Goal: Contribute content: Contribute content

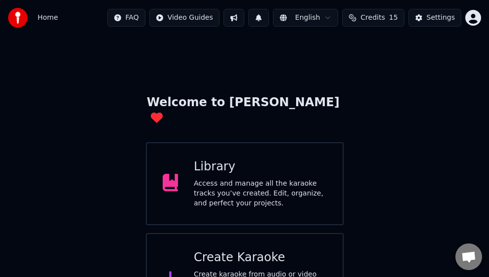
click at [227, 179] on div "Access and manage all the karaoke tracks you’ve created. Edit, organize, and pe…" at bounding box center [260, 194] width 133 height 30
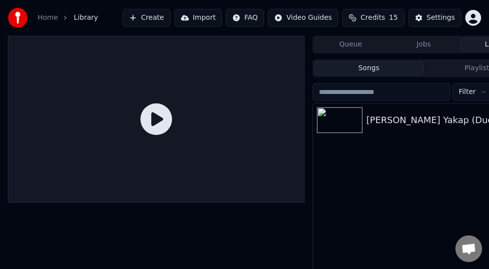
click at [378, 118] on div "[PERSON_NAME] Yakap (Duet Version)" at bounding box center [443, 120] width 154 height 14
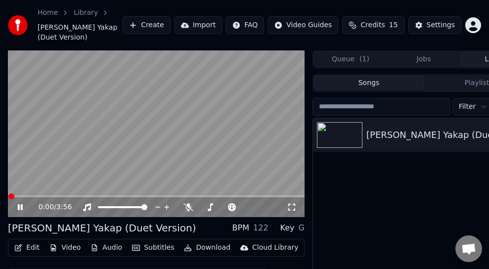
click at [21, 204] on icon at bounding box center [20, 207] width 5 height 6
click at [25, 241] on button "Edit" at bounding box center [26, 248] width 33 height 14
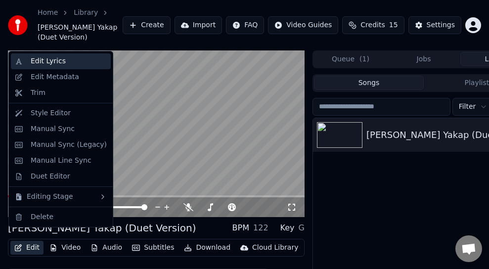
click at [36, 62] on div "Edit Lyrics" at bounding box center [48, 61] width 35 height 10
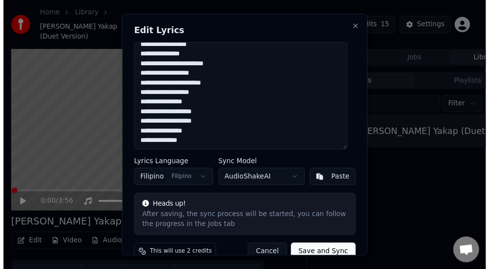
scroll to position [16, 0]
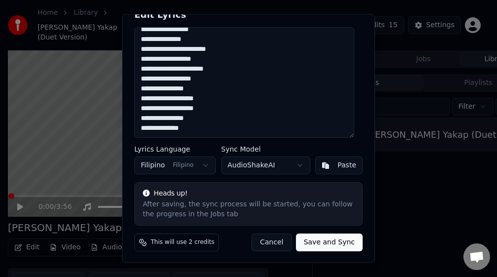
click at [276, 245] on button "Cancel" at bounding box center [272, 242] width 40 height 18
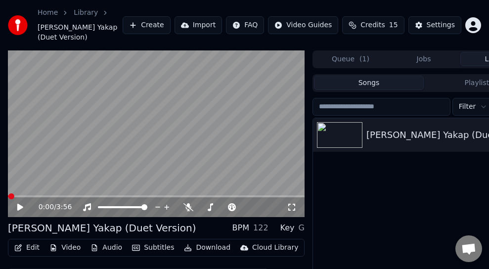
scroll to position [47, 0]
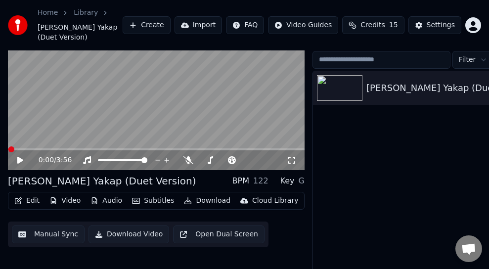
click at [63, 194] on button "Video" at bounding box center [64, 201] width 39 height 14
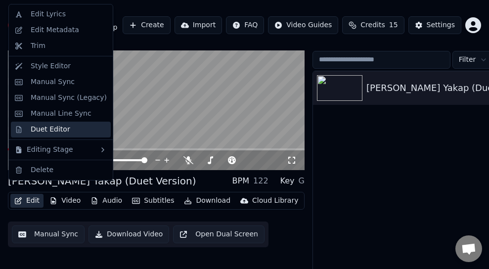
click at [52, 130] on div "Duet Editor" at bounding box center [51, 130] width 40 height 10
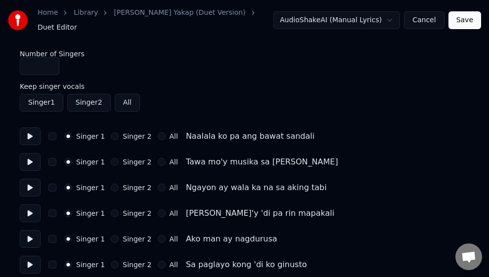
click at [156, 18] on link "[PERSON_NAME] Yakap (Duet Version)" at bounding box center [179, 13] width 131 height 10
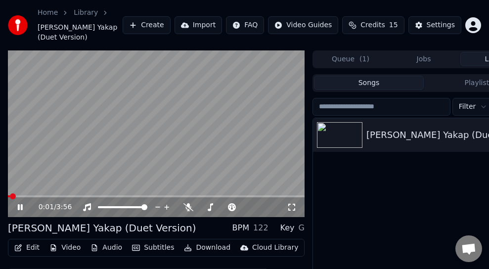
click at [17, 203] on icon at bounding box center [27, 207] width 23 height 8
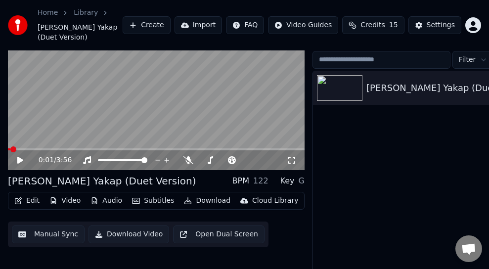
click at [190, 225] on button "Open Dual Screen" at bounding box center [218, 234] width 91 height 18
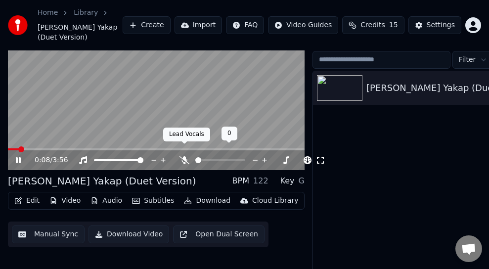
click at [187, 156] on icon at bounding box center [184, 160] width 10 height 8
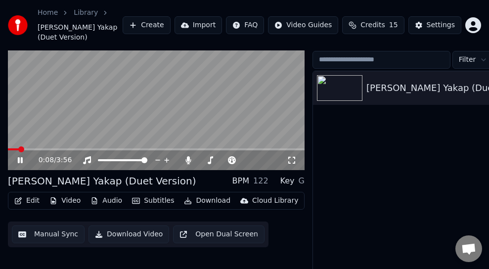
click at [24, 156] on icon at bounding box center [27, 160] width 23 height 8
click at [57, 174] on div "[PERSON_NAME] Yakap (Duet Version)" at bounding box center [102, 181] width 188 height 14
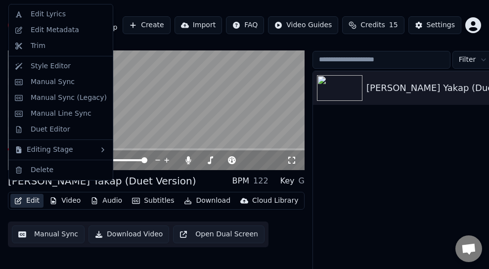
click at [19, 197] on icon "button" at bounding box center [18, 200] width 8 height 7
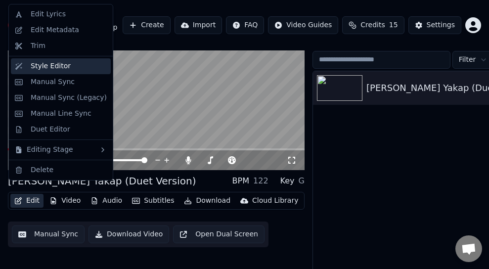
click at [48, 62] on div "Style Editor" at bounding box center [51, 66] width 40 height 10
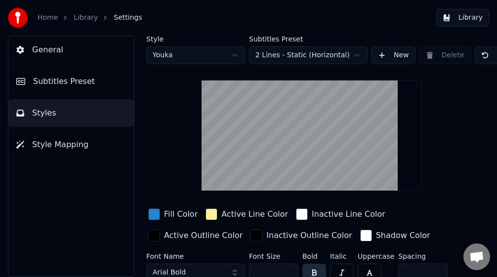
click at [50, 83] on span "Subtitles Preset" at bounding box center [64, 82] width 62 height 12
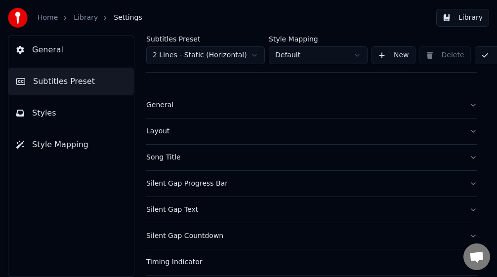
click at [158, 158] on div "Song Title" at bounding box center [303, 158] width 315 height 10
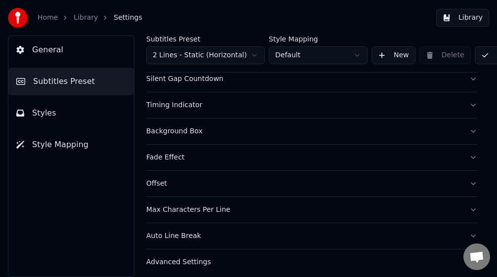
scroll to position [691, 0]
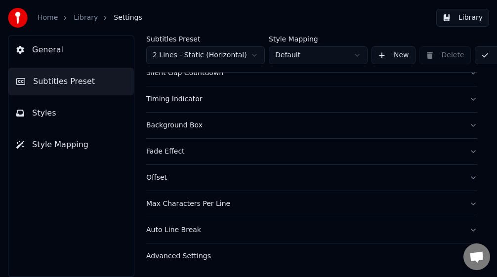
click at [193, 252] on div "Advanced Settings" at bounding box center [303, 257] width 315 height 10
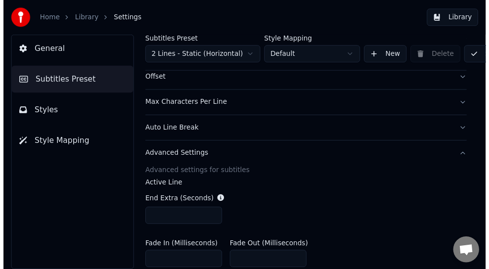
scroll to position [270, 0]
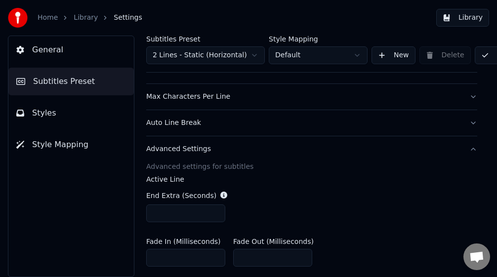
click at [46, 18] on link "Home" at bounding box center [48, 18] width 20 height 10
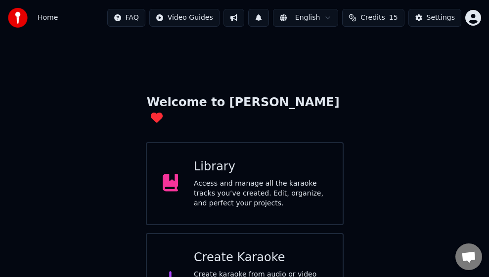
click at [230, 179] on div "Access and manage all the karaoke tracks you’ve created. Edit, organize, and pe…" at bounding box center [260, 194] width 133 height 30
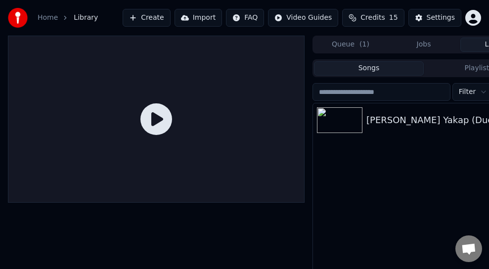
click at [354, 123] on img at bounding box center [339, 120] width 45 height 26
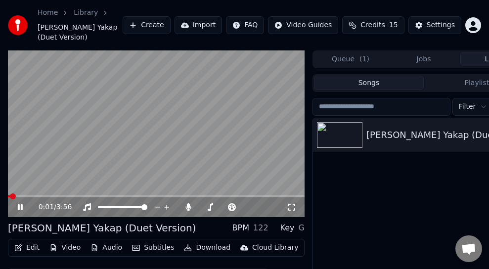
click at [18, 203] on icon at bounding box center [27, 207] width 23 height 8
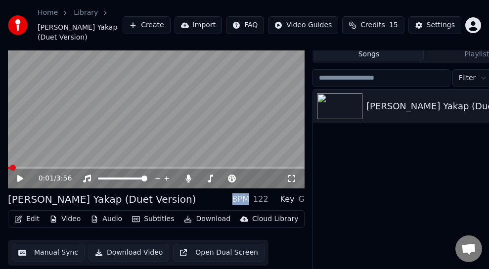
scroll to position [47, 0]
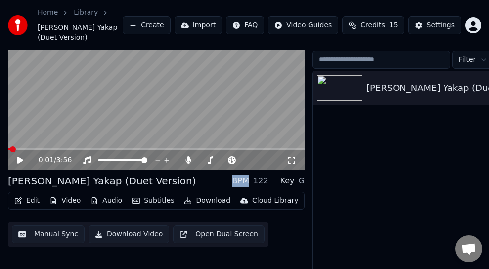
click at [41, 225] on button "Manual Sync" at bounding box center [48, 234] width 73 height 18
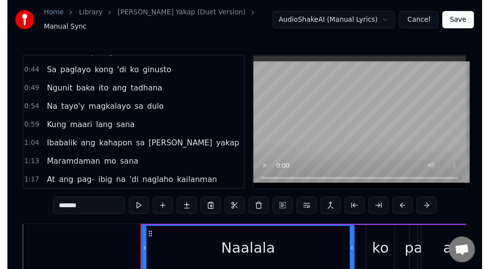
scroll to position [148, 0]
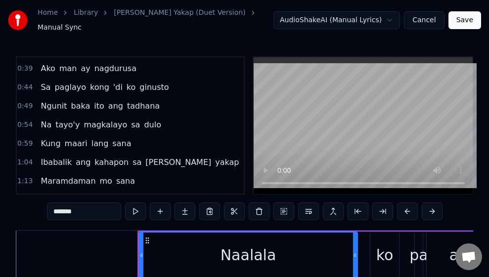
click at [127, 18] on link "[PERSON_NAME] Yakap (Duet Version)" at bounding box center [179, 13] width 131 height 10
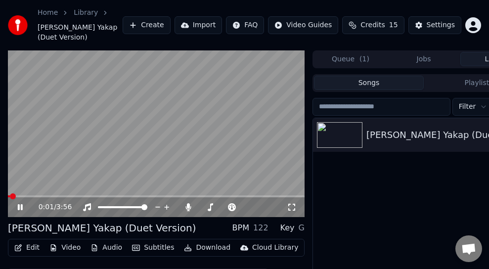
click at [20, 203] on icon at bounding box center [27, 207] width 23 height 8
click at [21, 204] on icon at bounding box center [20, 207] width 5 height 6
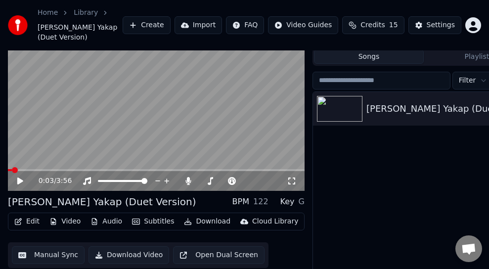
scroll to position [47, 0]
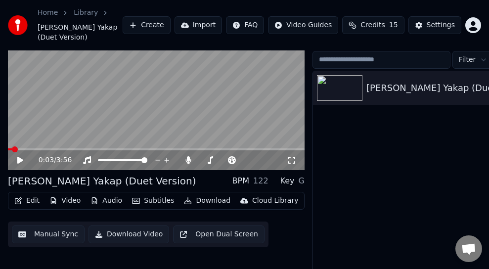
click at [94, 197] on icon "button" at bounding box center [94, 200] width 8 height 7
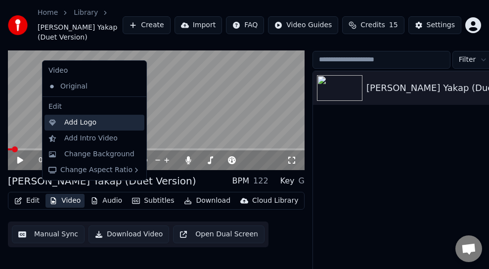
click at [72, 126] on div "Add Logo" at bounding box center [80, 123] width 32 height 10
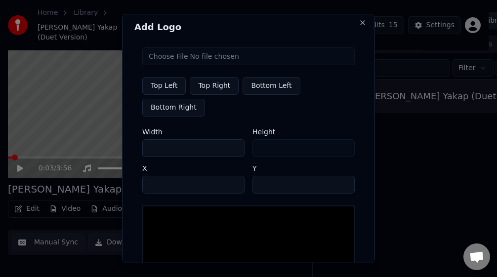
scroll to position [0, 0]
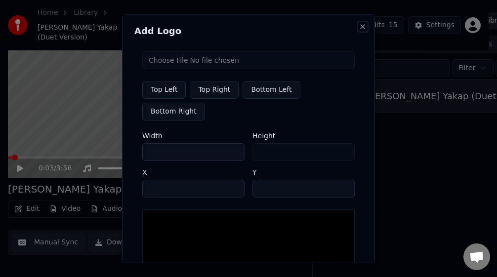
click at [359, 25] on button "Close" at bounding box center [363, 26] width 8 height 8
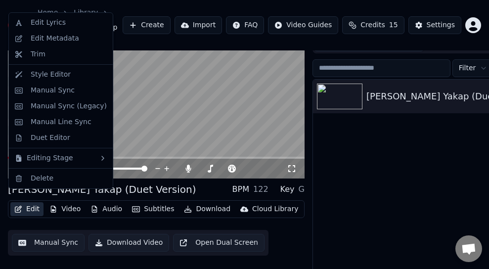
click at [18, 206] on icon "button" at bounding box center [18, 209] width 7 height 7
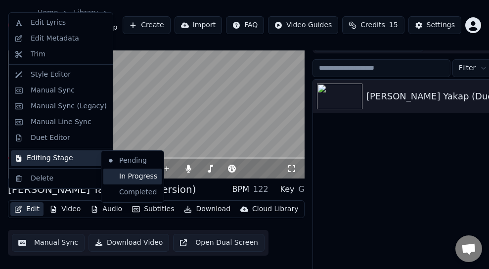
click at [116, 177] on div "In Progress" at bounding box center [132, 177] width 58 height 16
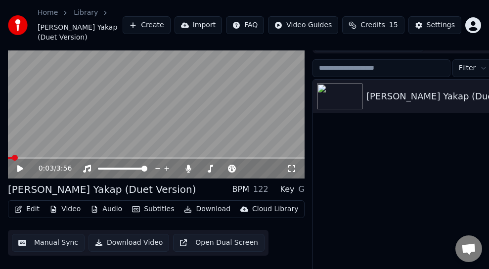
click at [18, 206] on icon "button" at bounding box center [18, 209] width 7 height 7
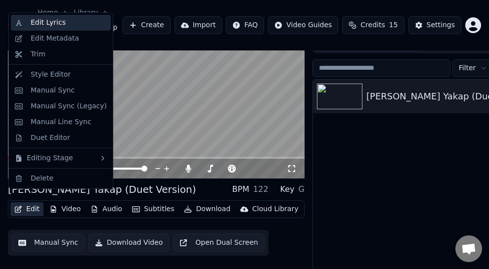
click at [34, 24] on div "Edit Lyrics" at bounding box center [48, 23] width 35 height 10
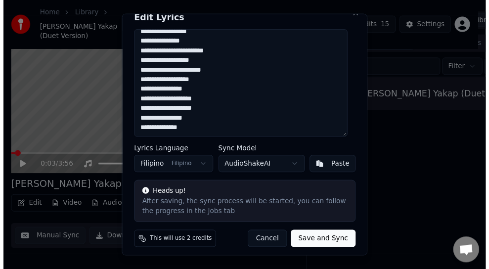
scroll to position [16, 0]
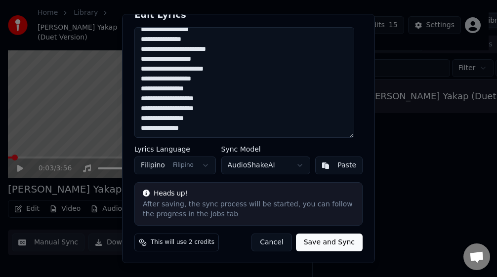
click at [264, 242] on button "Cancel" at bounding box center [272, 242] width 40 height 18
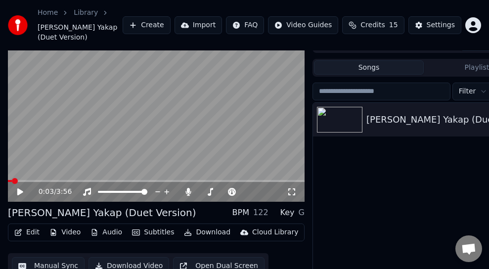
scroll to position [0, 0]
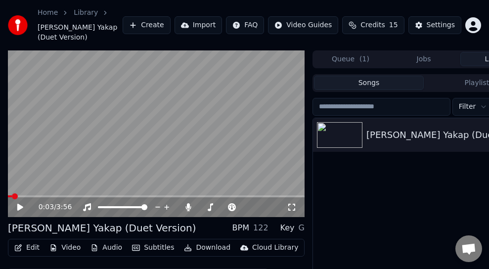
click at [153, 19] on button "Create" at bounding box center [147, 25] width 48 height 18
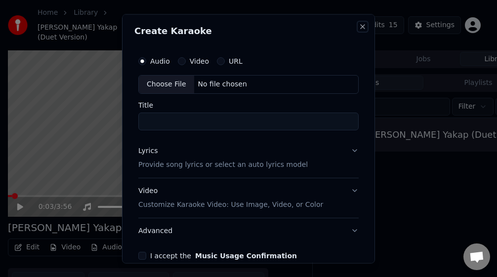
click at [359, 27] on button "Close" at bounding box center [363, 26] width 8 height 8
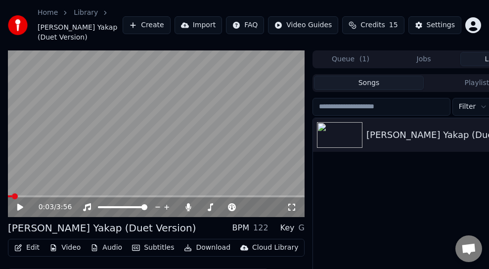
scroll to position [47, 0]
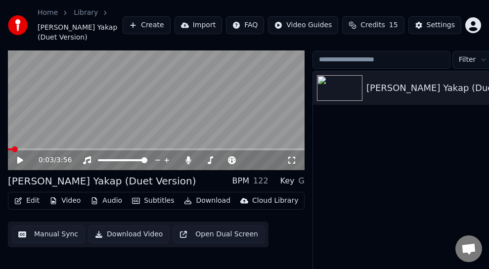
click at [23, 194] on button "Edit" at bounding box center [26, 201] width 33 height 14
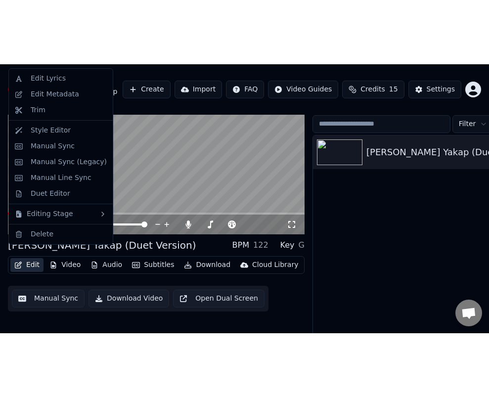
scroll to position [15, 0]
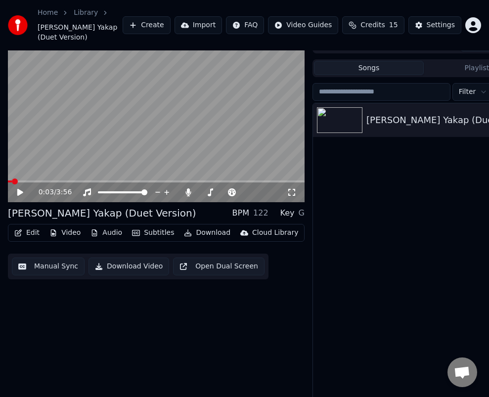
click at [225, 277] on div "0:03 / 3:56 [PERSON_NAME] Yakap (Duet Version) BPM 122 Key G Edit Video Audio S…" at bounding box center [156, 218] width 296 height 365
click at [147, 277] on div "0:03 / 3:56 [PERSON_NAME] Yakap (Duet Version) BPM 122 Key G Edit Video Audio S…" at bounding box center [156, 218] width 296 height 365
click at [56, 206] on div "[PERSON_NAME] Yakap (Duet Version)" at bounding box center [102, 213] width 188 height 14
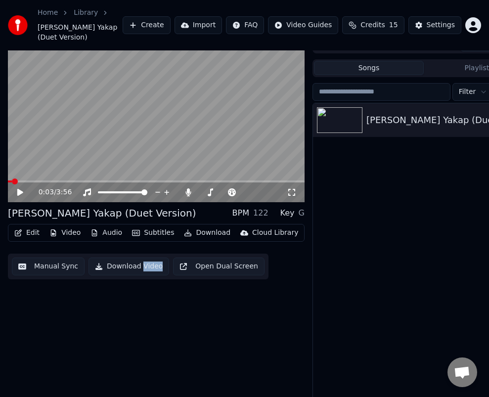
click at [287, 13] on html "Home Library [PERSON_NAME] Yakap (Duet Version) Create Import FAQ Video Guides …" at bounding box center [244, 183] width 489 height 397
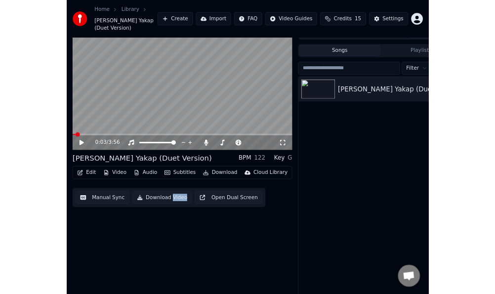
scroll to position [6, 0]
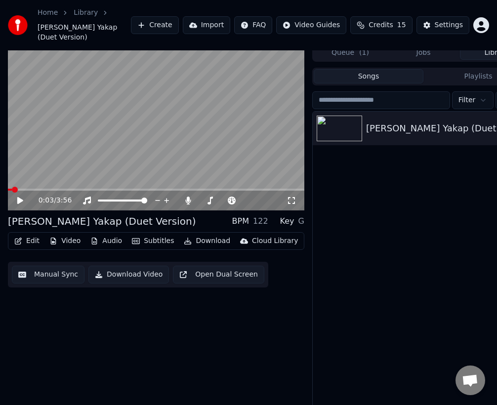
click at [287, 13] on html "Home Library [PERSON_NAME] Yakap (Duet Version) Create Import FAQ Video Guides …" at bounding box center [248, 196] width 497 height 405
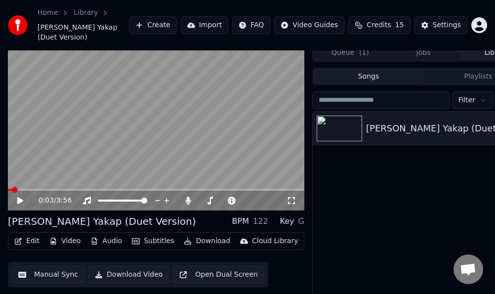
click at [53, 28] on span "[PERSON_NAME] Yakap (Duet Version)" at bounding box center [83, 33] width 91 height 20
click at [90, 27] on span "[PERSON_NAME] Yakap (Duet Version)" at bounding box center [83, 33] width 91 height 20
click at [81, 26] on span "[PERSON_NAME] Yakap (Duet Version)" at bounding box center [83, 33] width 91 height 20
click at [47, 30] on span "[PERSON_NAME] Yakap (Duet Version)" at bounding box center [83, 33] width 91 height 20
click at [48, 28] on span "[PERSON_NAME] Yakap (Duet Version)" at bounding box center [83, 33] width 91 height 20
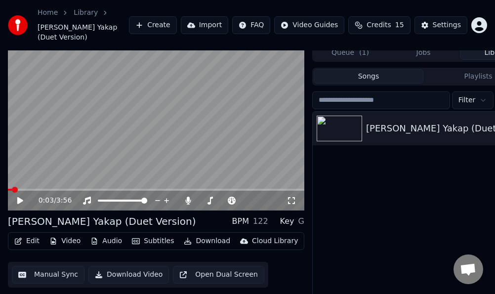
click at [39, 214] on div "[PERSON_NAME] Yakap (Duet Version)" at bounding box center [102, 221] width 188 height 14
click at [31, 214] on div "[PERSON_NAME] Yakap (Duet Version)" at bounding box center [102, 221] width 188 height 14
click at [17, 234] on button "Edit" at bounding box center [26, 241] width 33 height 14
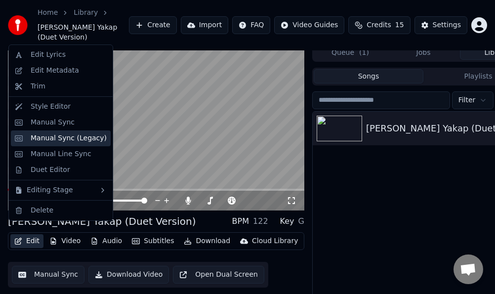
click at [27, 132] on div "Manual Sync (Legacy)" at bounding box center [61, 138] width 100 height 16
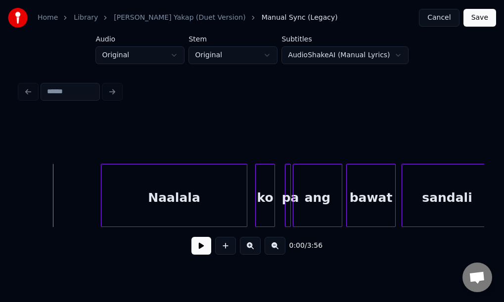
click at [443, 18] on button "Cancel" at bounding box center [439, 18] width 40 height 18
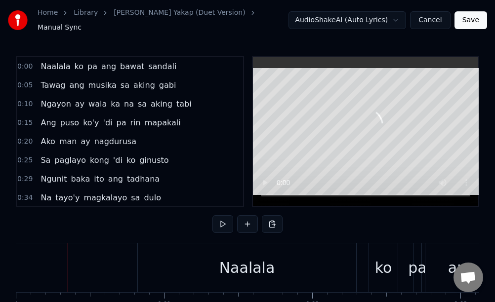
click at [68, 262] on div at bounding box center [68, 268] width 0 height 49
click at [435, 20] on button "Cancel" at bounding box center [430, 20] width 40 height 18
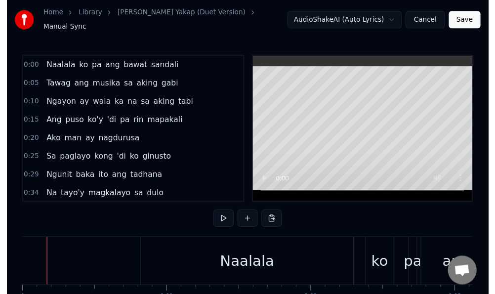
scroll to position [41, 0]
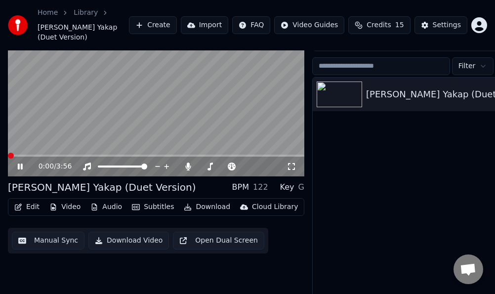
click at [20, 163] on icon at bounding box center [27, 167] width 23 height 8
click at [482, 53] on html "Home Library [PERSON_NAME] Yakap (Duet Version) Create Import FAQ Video Guides …" at bounding box center [247, 106] width 495 height 294
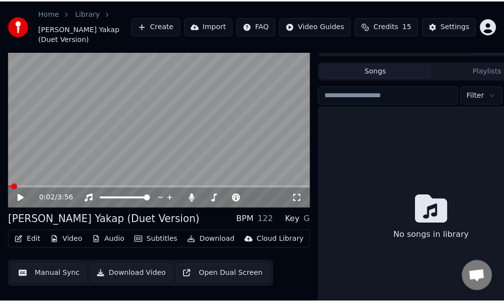
scroll to position [0, 0]
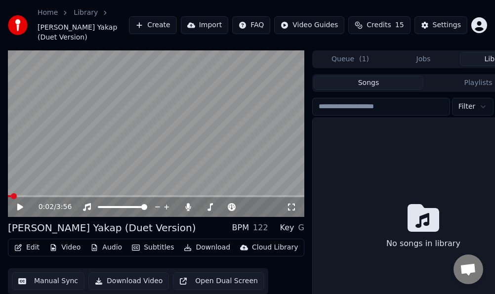
click at [418, 52] on button "Jobs" at bounding box center [423, 59] width 73 height 14
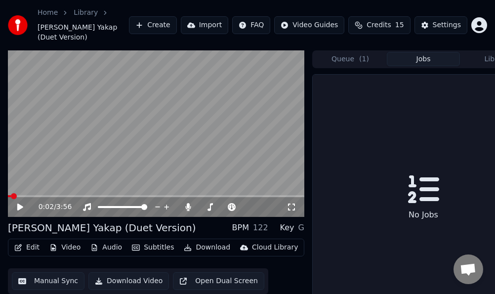
click at [354, 52] on button "Queue ( 1 )" at bounding box center [350, 59] width 73 height 14
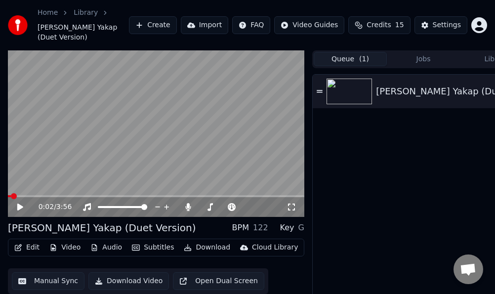
click at [319, 88] on icon at bounding box center [320, 91] width 6 height 7
click at [19, 204] on icon at bounding box center [20, 207] width 5 height 6
click at [165, 22] on button "Create" at bounding box center [153, 25] width 48 height 18
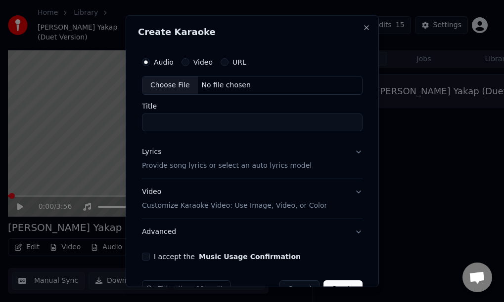
click at [169, 88] on div "Choose File" at bounding box center [169, 86] width 55 height 18
click at [165, 88] on div "Choose File" at bounding box center [169, 86] width 55 height 18
type input "**********"
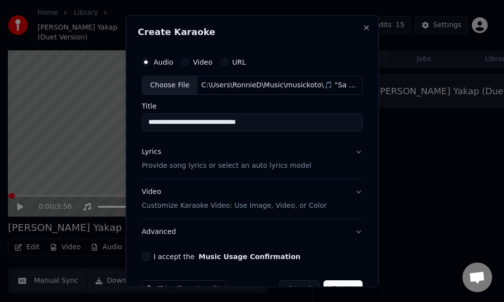
click at [349, 190] on button "Video Customize Karaoke Video: Use Image, Video, or Color" at bounding box center [252, 199] width 220 height 40
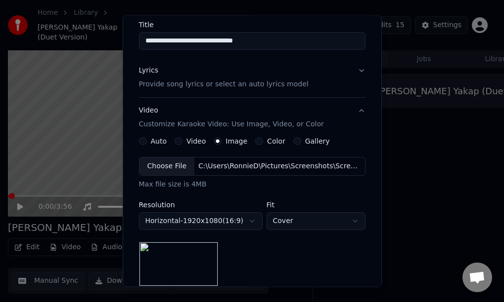
scroll to position [99, 0]
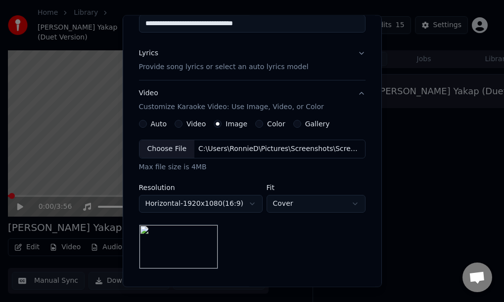
click at [142, 124] on div "Auto" at bounding box center [153, 124] width 28 height 8
click at [174, 122] on button "Video" at bounding box center [178, 124] width 8 height 8
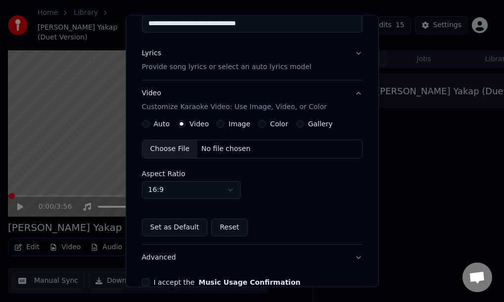
click at [166, 147] on div "Choose File" at bounding box center [169, 149] width 55 height 18
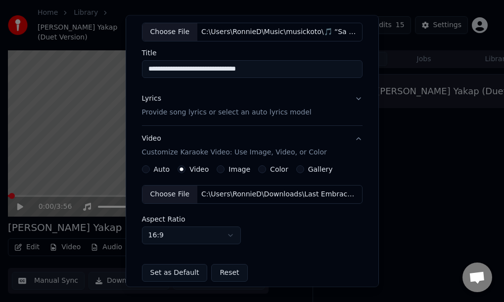
scroll to position [53, 0]
click at [348, 99] on button "Lyrics Provide song lyrics or select an auto lyrics model" at bounding box center [252, 106] width 220 height 40
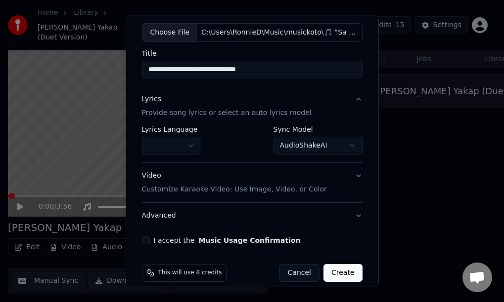
click at [193, 143] on button "button" at bounding box center [171, 146] width 59 height 18
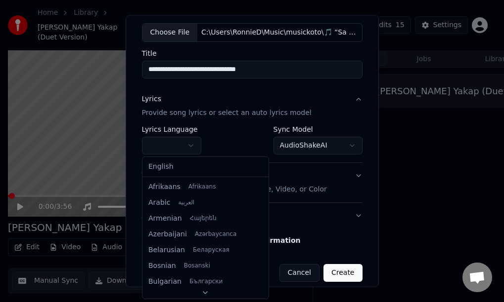
click at [188, 146] on body "**********" at bounding box center [247, 151] width 495 height 302
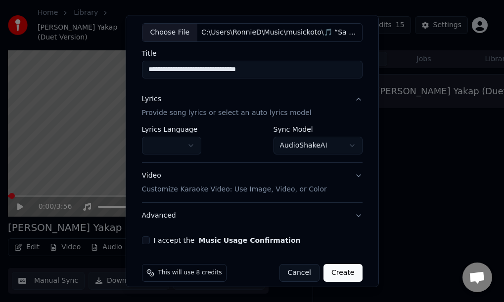
click at [188, 146] on button "button" at bounding box center [171, 146] width 59 height 18
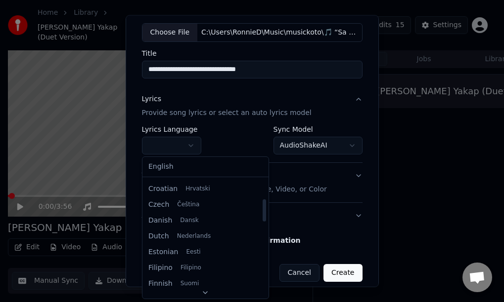
scroll to position [148, 0]
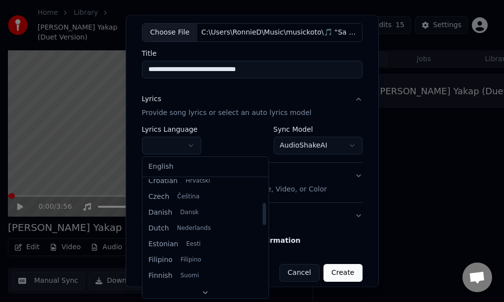
select select "**"
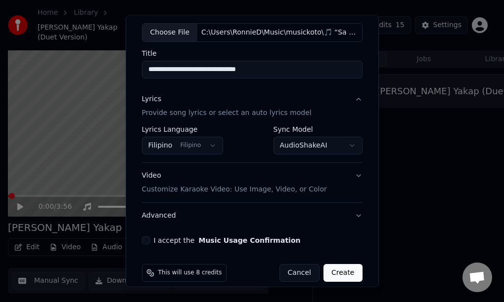
click at [335, 144] on button "AudioShakeAI" at bounding box center [317, 146] width 89 height 18
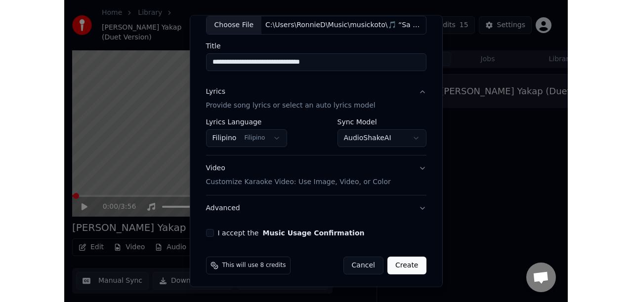
scroll to position [64, 0]
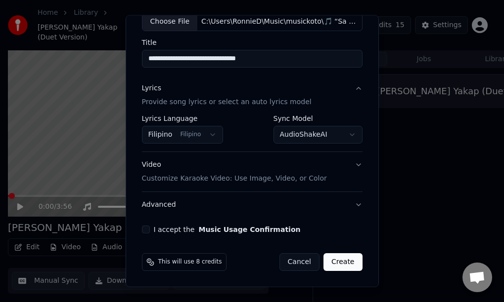
click at [149, 230] on button "I accept the Music Usage Confirmation" at bounding box center [146, 230] width 8 height 8
click at [335, 264] on button "Create" at bounding box center [342, 262] width 39 height 18
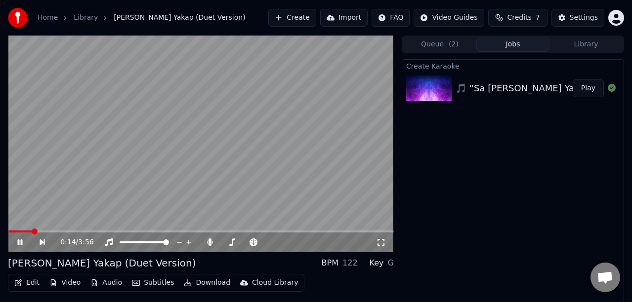
drag, startPoint x: 32, startPoint y: 228, endPoint x: -7, endPoint y: 227, distance: 39.0
click at [0, 227] on html "Home Library [PERSON_NAME] Yakap (Duet Version) Create Import FAQ Video Guides …" at bounding box center [316, 151] width 632 height 302
click at [16, 243] on icon at bounding box center [27, 243] width 22 height 8
click at [486, 90] on div "🎵 “Sa [PERSON_NAME] Yakap (Duet Version)”" at bounding box center [559, 89] width 206 height 14
click at [497, 87] on button "Play" at bounding box center [588, 89] width 31 height 18
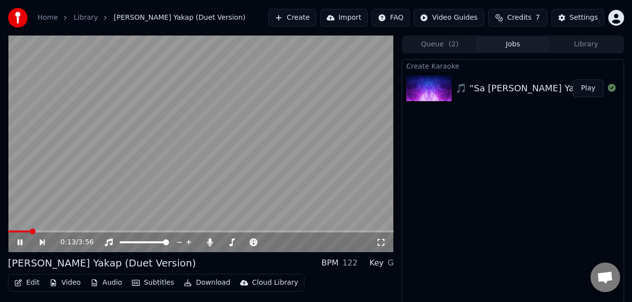
click at [17, 241] on icon at bounding box center [27, 243] width 22 height 8
click at [449, 44] on span "( 2 )" at bounding box center [454, 45] width 10 height 10
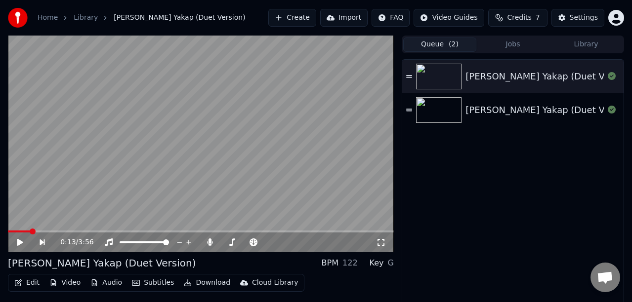
click at [434, 77] on img at bounding box center [438, 77] width 45 height 26
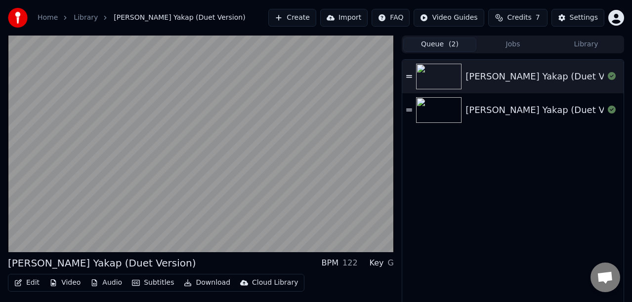
click at [435, 115] on img at bounding box center [438, 110] width 45 height 26
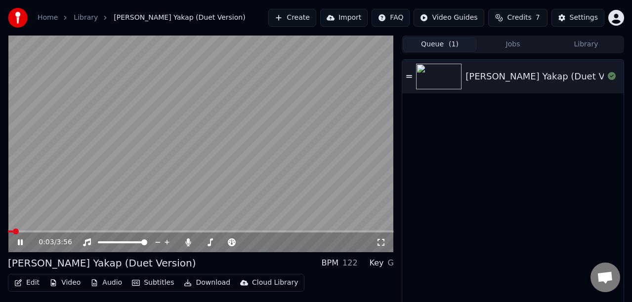
click at [20, 240] on icon at bounding box center [27, 243] width 23 height 8
click at [463, 41] on button "Queue ( 1 )" at bounding box center [439, 45] width 73 height 14
click at [443, 42] on button "Queue ( 1 )" at bounding box center [439, 45] width 73 height 14
click at [431, 46] on button "Queue ( 1 )" at bounding box center [439, 45] width 73 height 14
click at [497, 45] on button "Jobs" at bounding box center [512, 45] width 73 height 14
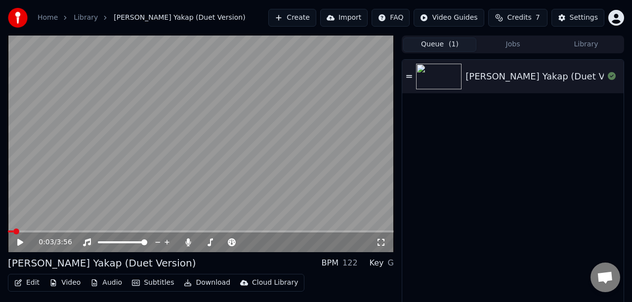
click at [428, 43] on button "Queue ( 1 )" at bounding box center [439, 45] width 73 height 14
click at [497, 78] on icon at bounding box center [612, 76] width 8 height 8
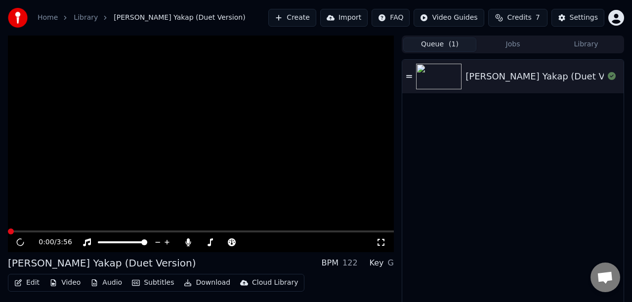
click at [497, 78] on icon at bounding box center [612, 76] width 8 height 8
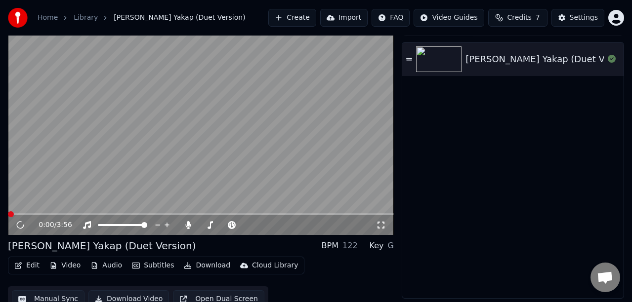
scroll to position [27, 0]
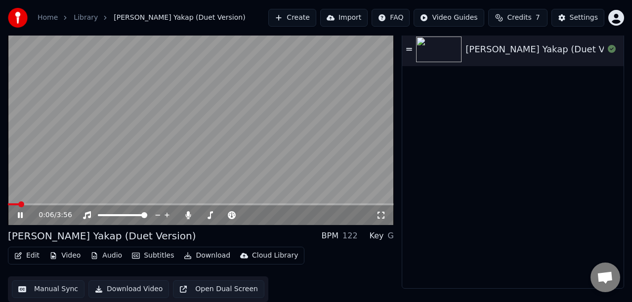
click at [20, 217] on icon at bounding box center [20, 215] width 5 height 6
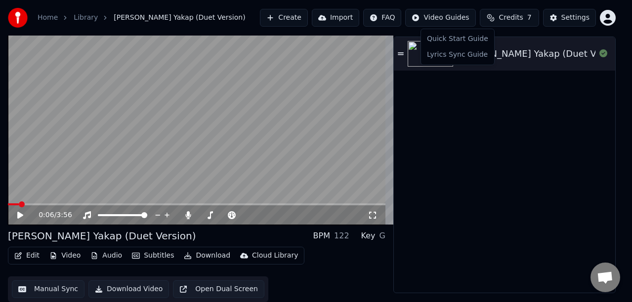
click at [453, 17] on html "Home Library [PERSON_NAME] Yakap (Duet Version) Create Import FAQ Video Guides …" at bounding box center [316, 128] width 632 height 302
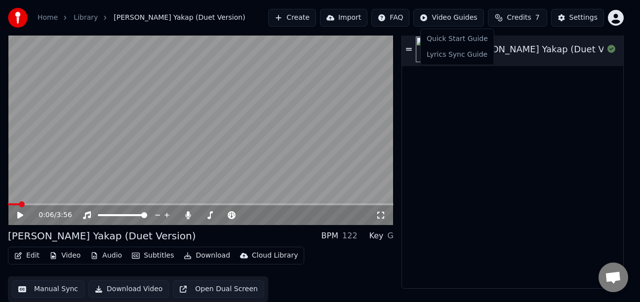
click at [497, 16] on html "Home Library [PERSON_NAME] Yakap (Duet Version) Create Import FAQ Video Guides …" at bounding box center [320, 124] width 640 height 302
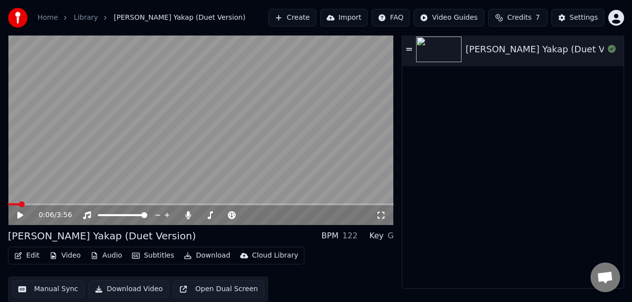
click at [497, 16] on span "Credits" at bounding box center [519, 18] width 24 height 10
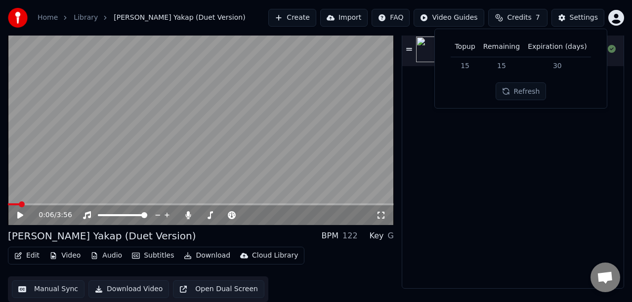
click at [497, 90] on button "Refresh" at bounding box center [521, 92] width 51 height 18
click at [497, 154] on div "[PERSON_NAME] Yakap (Duet Version)" at bounding box center [512, 161] width 221 height 256
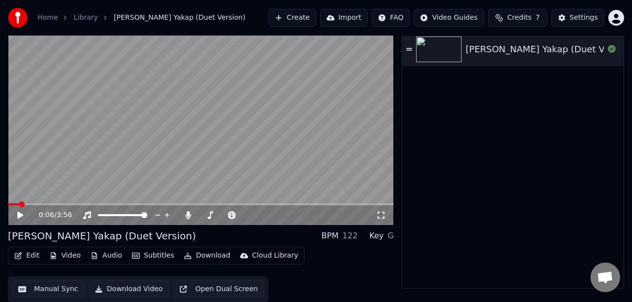
scroll to position [0, 0]
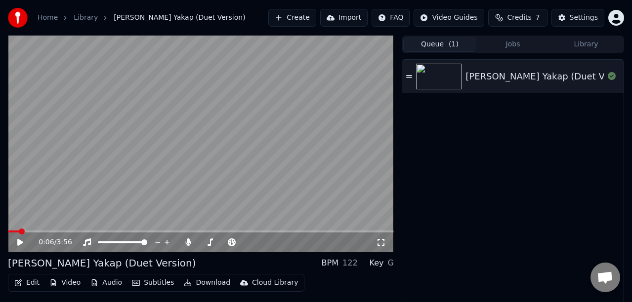
click at [409, 76] on icon at bounding box center [409, 76] width 6 height 2
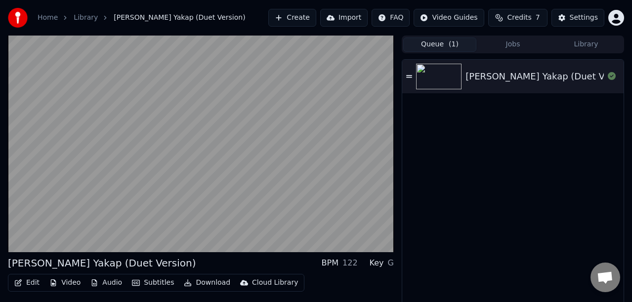
click at [441, 46] on button "Queue ( 1 )" at bounding box center [439, 45] width 73 height 14
click at [449, 43] on span "( 1 )" at bounding box center [454, 45] width 10 height 10
click at [450, 45] on span "( 1 )" at bounding box center [454, 45] width 10 height 10
click at [497, 49] on button "Jobs" at bounding box center [512, 45] width 73 height 14
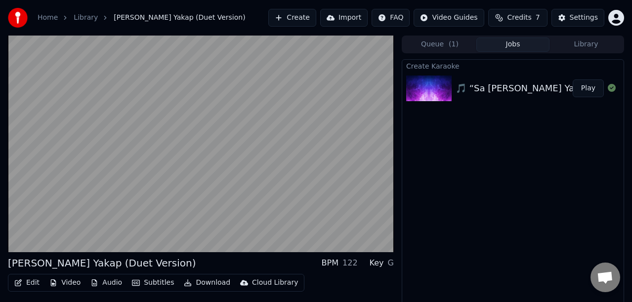
click at [497, 88] on button "Play" at bounding box center [588, 89] width 31 height 18
click at [497, 88] on icon at bounding box center [612, 88] width 8 height 8
click at [497, 42] on button "Library" at bounding box center [585, 45] width 73 height 14
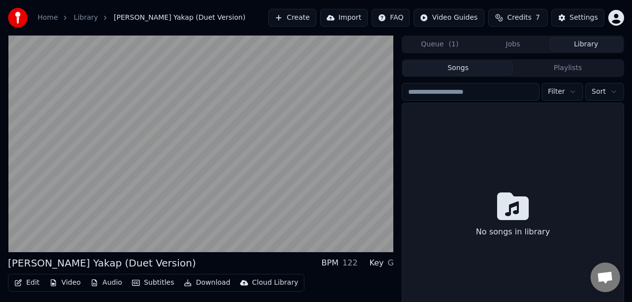
click at [497, 207] on icon at bounding box center [513, 207] width 32 height 32
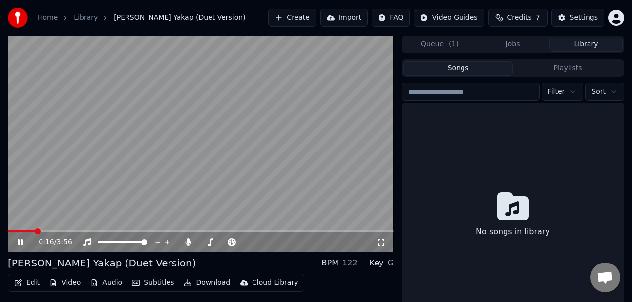
click at [21, 241] on icon at bounding box center [20, 243] width 5 height 6
click at [439, 47] on button "Queue ( 1 )" at bounding box center [439, 45] width 73 height 14
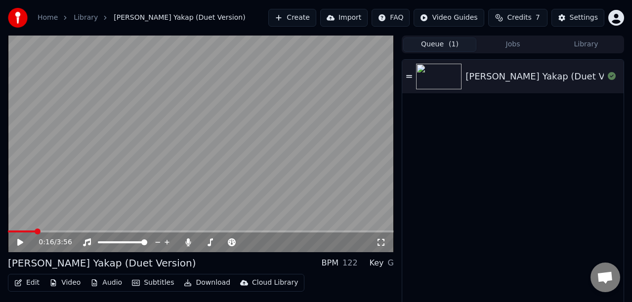
click at [439, 47] on button "Queue ( 1 )" at bounding box center [439, 45] width 73 height 14
click at [497, 41] on button "Jobs" at bounding box center [512, 45] width 73 height 14
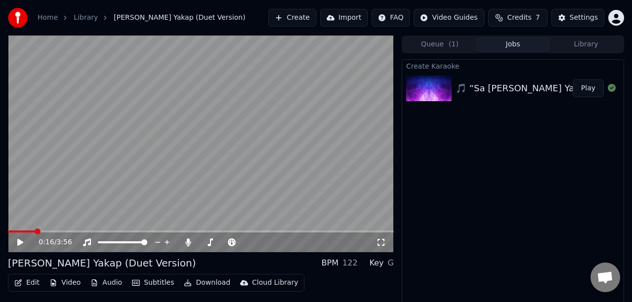
click at [470, 84] on div "🎵 “Sa [PERSON_NAME] Yakap (Duet Version)”" at bounding box center [559, 89] width 206 height 14
click at [440, 89] on img at bounding box center [428, 89] width 45 height 26
click at [480, 90] on div "🎵 “Sa [PERSON_NAME] Yakap (Duet Version)”" at bounding box center [559, 89] width 206 height 14
click at [497, 89] on button "Play" at bounding box center [588, 89] width 31 height 18
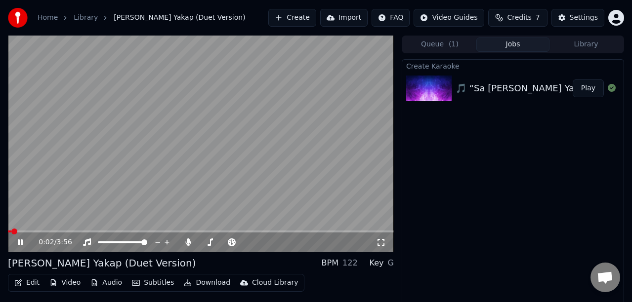
click at [18, 240] on icon at bounding box center [20, 243] width 5 height 6
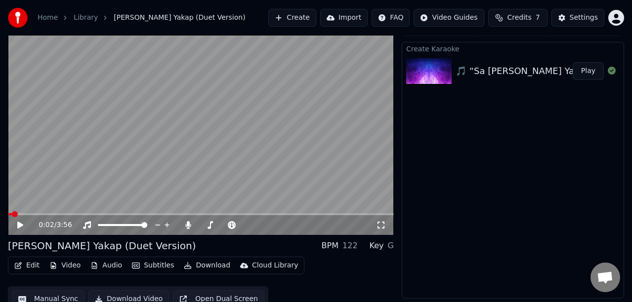
scroll to position [27, 0]
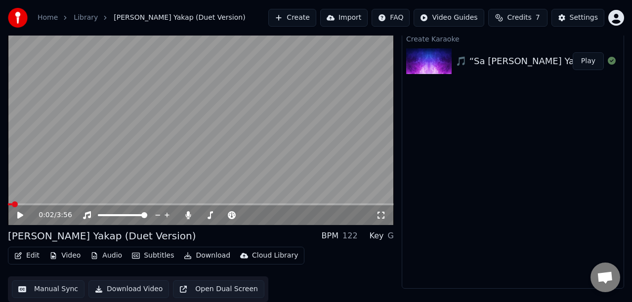
click at [27, 256] on button "Edit" at bounding box center [26, 256] width 33 height 14
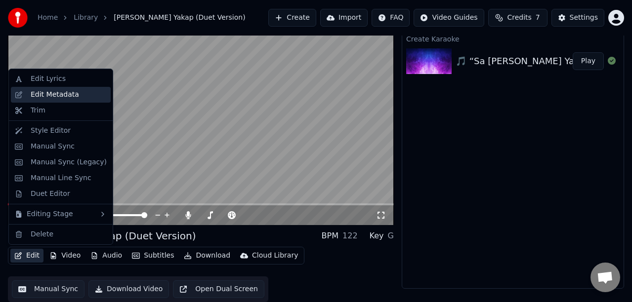
click at [32, 95] on div "Edit Metadata" at bounding box center [55, 95] width 48 height 10
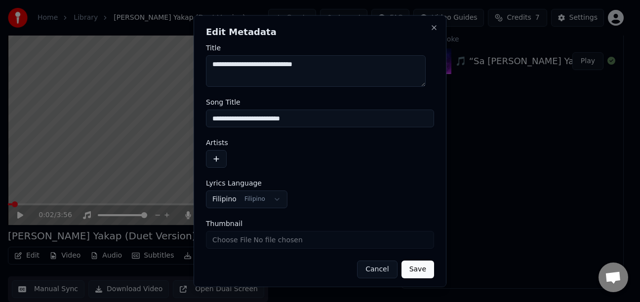
click at [212, 117] on input "**********" at bounding box center [320, 119] width 228 height 18
type input "**********"
click at [413, 264] on button "Save" at bounding box center [418, 270] width 33 height 18
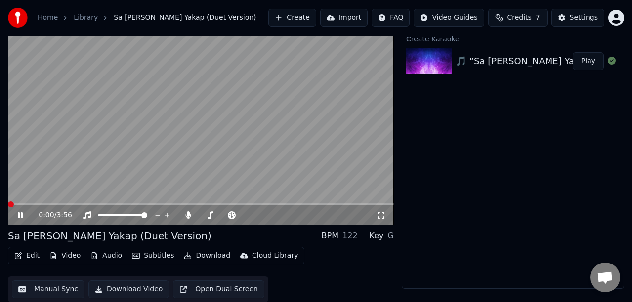
click at [8, 202] on span at bounding box center [11, 205] width 6 height 6
click at [13, 215] on div "0:00 / 3:56" at bounding box center [201, 216] width 378 height 10
click at [18, 215] on icon at bounding box center [20, 215] width 5 height 6
click at [497, 63] on button "Play" at bounding box center [588, 61] width 31 height 18
click at [11, 203] on span at bounding box center [14, 205] width 6 height 6
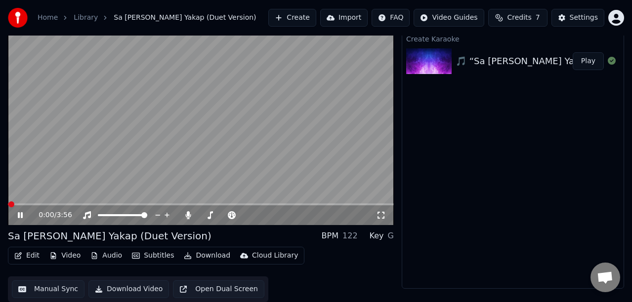
click at [497, 63] on button "Play" at bounding box center [588, 61] width 31 height 18
click at [21, 215] on icon at bounding box center [20, 215] width 5 height 6
click at [16, 217] on icon at bounding box center [27, 215] width 23 height 8
drag, startPoint x: 9, startPoint y: 200, endPoint x: 0, endPoint y: 201, distance: 9.0
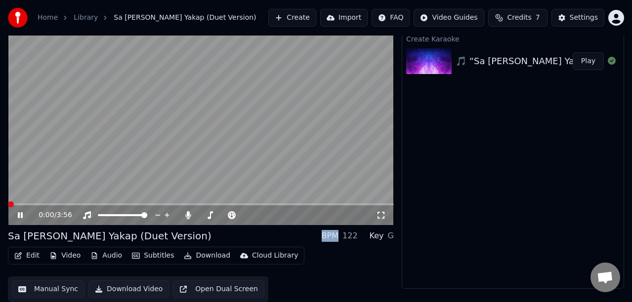
click at [6, 200] on div "0:00 / 3:56 Sa [PERSON_NAME] Yakap (Duet Version) BPM 122 Key G Edit Video Audi…" at bounding box center [316, 155] width 632 height 294
drag, startPoint x: 0, startPoint y: 201, endPoint x: -12, endPoint y: 203, distance: 12.0
click at [0, 203] on html "Home Library Sa [PERSON_NAME] Yakap (Duet Version) Create Import FAQ Video Guid…" at bounding box center [316, 124] width 632 height 302
click at [8, 206] on span at bounding box center [11, 205] width 6 height 6
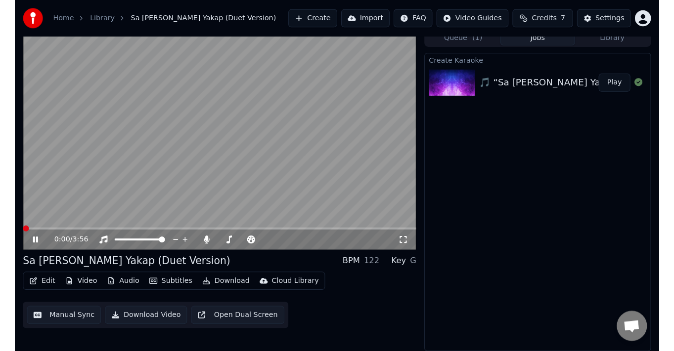
scroll to position [4, 0]
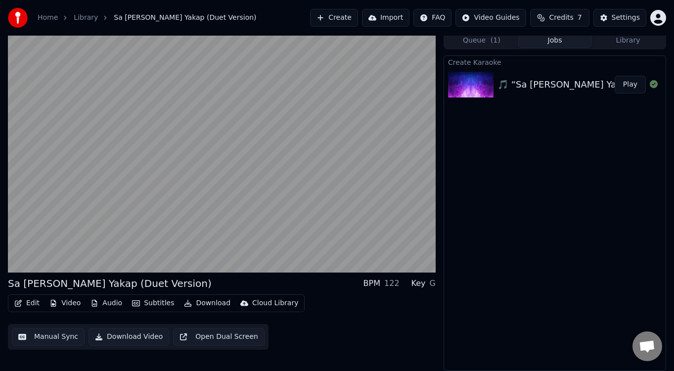
click at [497, 85] on button "Play" at bounding box center [629, 85] width 31 height 18
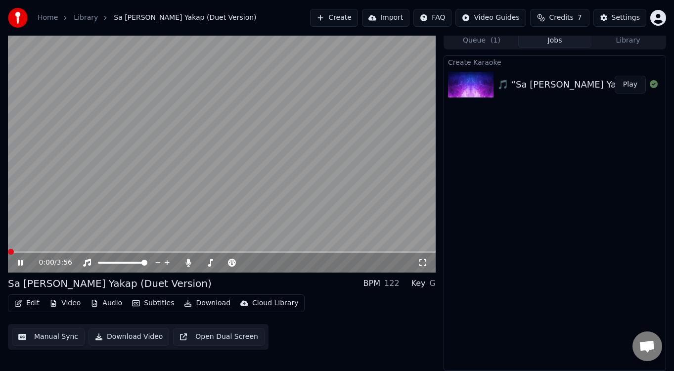
click at [19, 264] on icon at bounding box center [20, 262] width 5 height 6
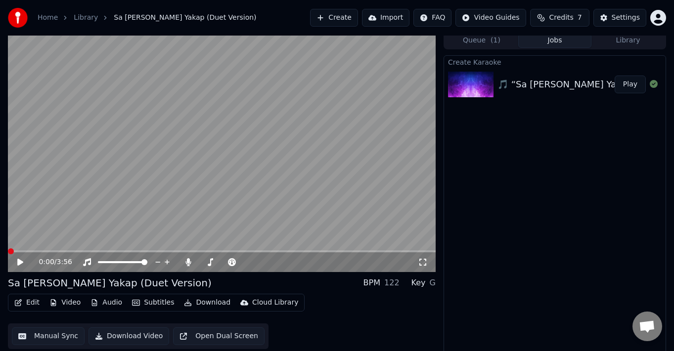
click at [497, 87] on button "Play" at bounding box center [629, 85] width 31 height 18
click at [21, 261] on icon at bounding box center [20, 262] width 5 height 6
click at [497, 85] on button "Play" at bounding box center [629, 85] width 31 height 18
drag, startPoint x: 629, startPoint y: 90, endPoint x: 631, endPoint y: 85, distance: 5.3
click at [497, 89] on button "Play" at bounding box center [629, 85] width 31 height 18
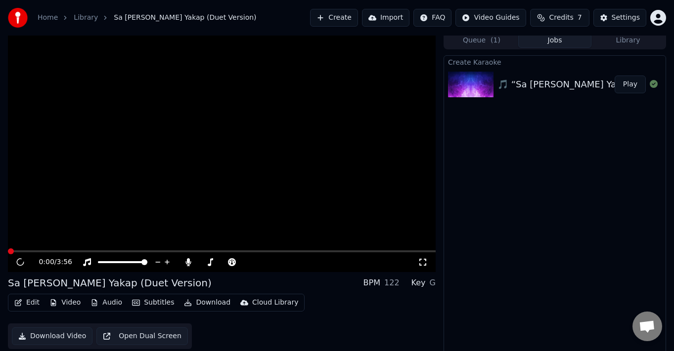
click at [497, 85] on button "Play" at bounding box center [629, 85] width 31 height 18
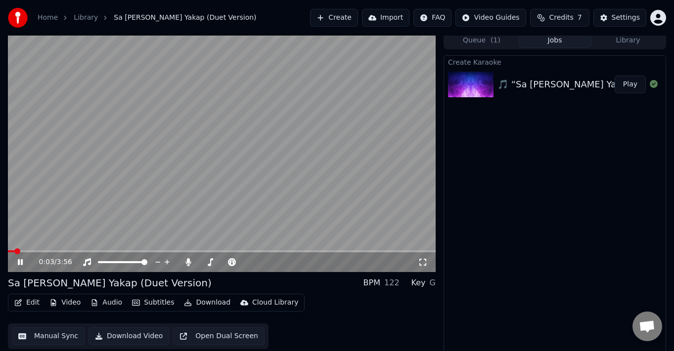
click at [497, 175] on div "Create Karaoke 🎵 “Sa [PERSON_NAME] Yakap (Duet Version)” Play" at bounding box center [554, 204] width 222 height 298
click at [497, 82] on button "Play" at bounding box center [629, 85] width 31 height 18
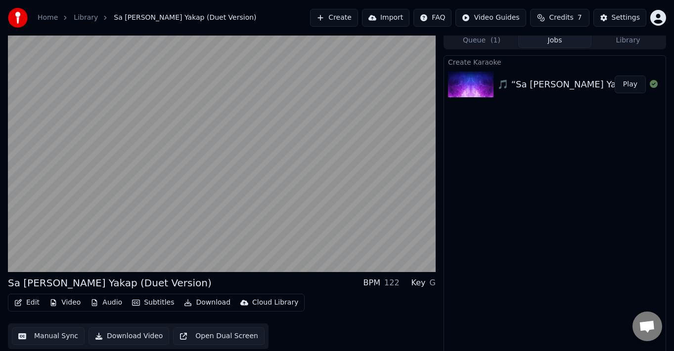
click at [497, 277] on div "Create Karaoke 🎵 “Sa [PERSON_NAME] Yakap (Duet Version)” Play" at bounding box center [554, 204] width 222 height 298
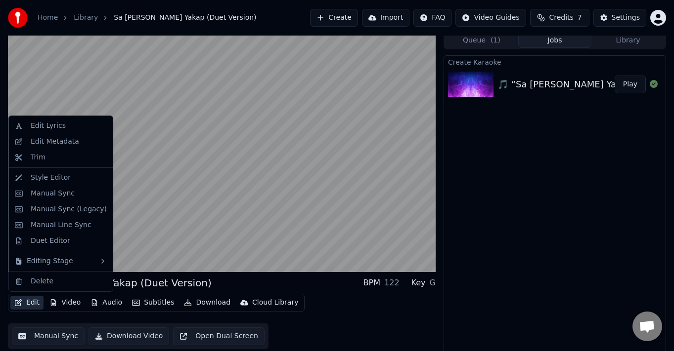
click at [23, 277] on button "Edit" at bounding box center [26, 303] width 33 height 14
click at [35, 237] on div "Duet Editor" at bounding box center [51, 241] width 40 height 10
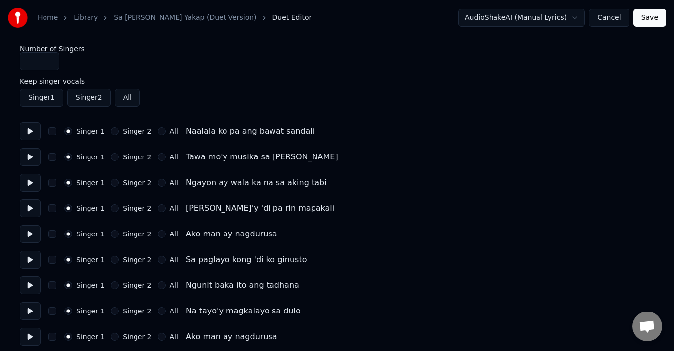
click at [111, 231] on button "Singer 2" at bounding box center [115, 234] width 8 height 8
click at [111, 259] on button "Singer 2" at bounding box center [115, 260] width 8 height 8
click at [112, 277] on button "Singer 2" at bounding box center [115, 286] width 8 height 8
click at [114, 277] on button "Singer 2" at bounding box center [115, 311] width 8 height 8
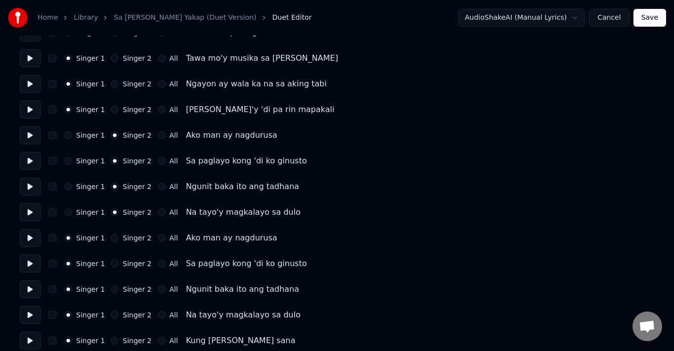
scroll to position [148, 0]
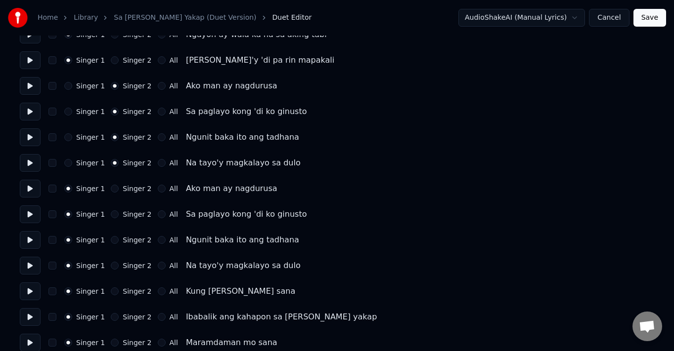
click at [111, 277] on button "Singer 2" at bounding box center [115, 292] width 8 height 8
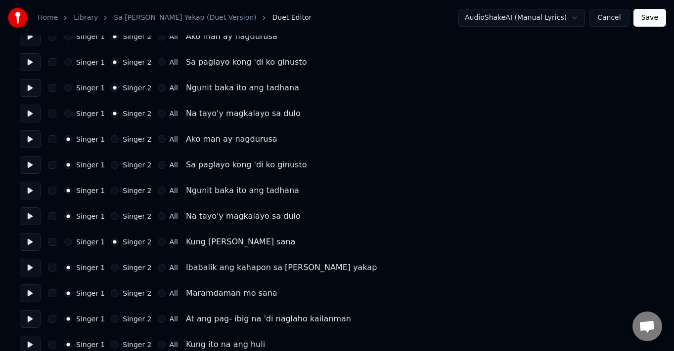
click at [111, 266] on button "Singer 2" at bounding box center [115, 268] width 8 height 8
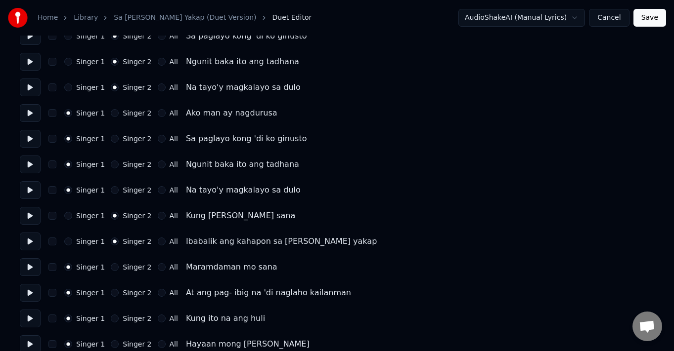
scroll to position [247, 0]
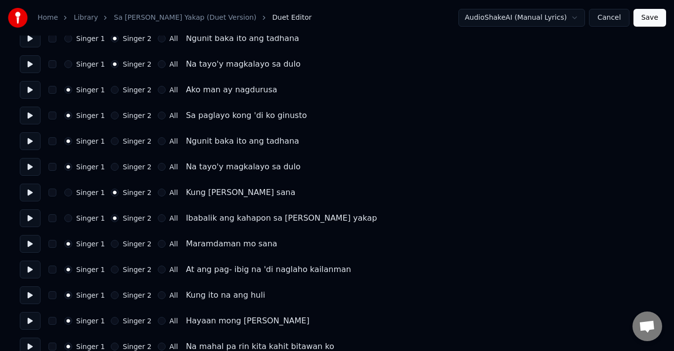
click at [158, 218] on button "All" at bounding box center [162, 218] width 8 height 8
click at [158, 241] on button "All" at bounding box center [162, 244] width 8 height 8
click at [158, 269] on button "All" at bounding box center [162, 270] width 8 height 8
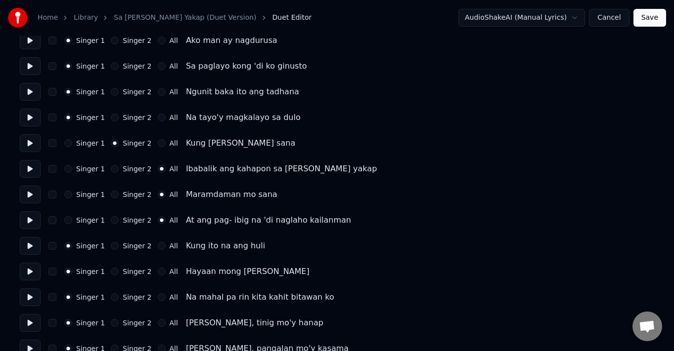
scroll to position [346, 0]
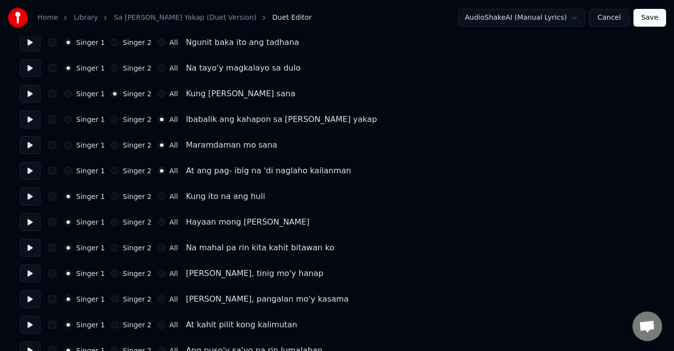
click at [158, 195] on button "All" at bounding box center [162, 197] width 8 height 8
click at [158, 222] on button "All" at bounding box center [162, 222] width 8 height 8
click at [158, 246] on button "All" at bounding box center [162, 248] width 8 height 8
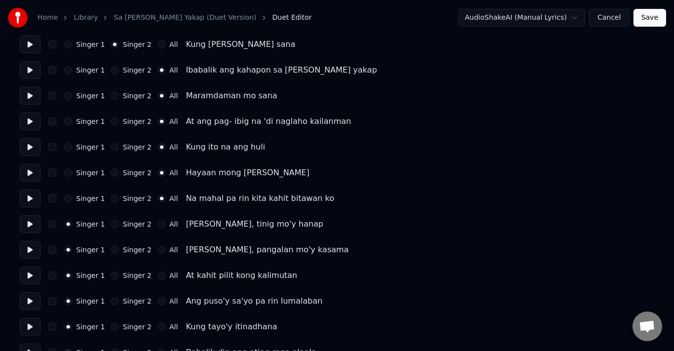
click at [158, 276] on button "All" at bounding box center [162, 276] width 8 height 8
click at [158, 277] on button "All" at bounding box center [162, 301] width 8 height 8
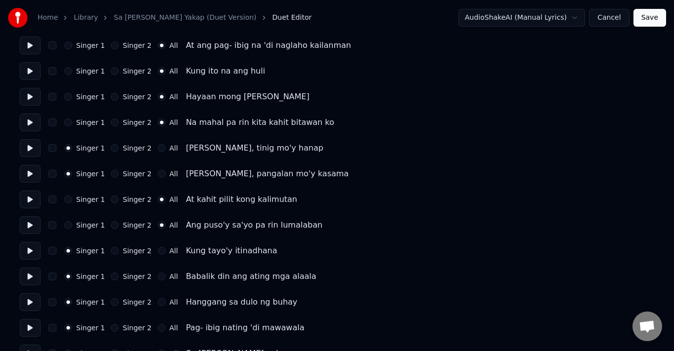
scroll to position [494, 0]
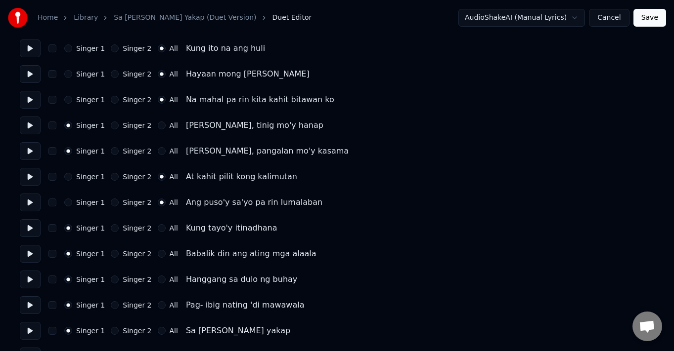
click at [111, 177] on button "Singer 2" at bounding box center [115, 177] width 8 height 8
click at [111, 202] on button "Singer 2" at bounding box center [115, 203] width 8 height 8
click at [158, 228] on button "All" at bounding box center [162, 228] width 8 height 8
click at [158, 253] on button "All" at bounding box center [162, 254] width 8 height 8
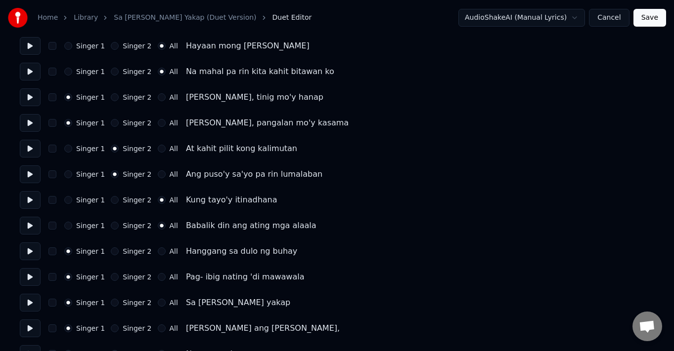
scroll to position [544, 0]
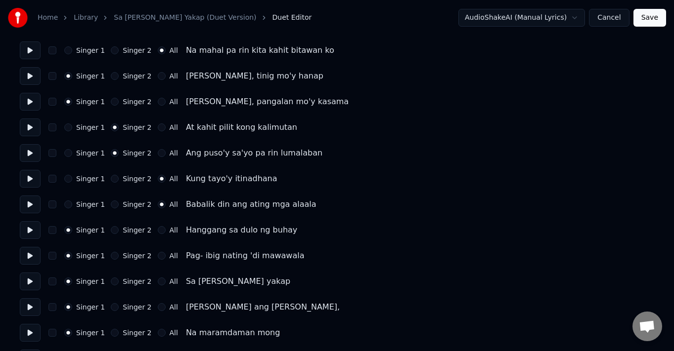
click at [158, 231] on button "All" at bounding box center [162, 230] width 8 height 8
click at [158, 254] on button "All" at bounding box center [162, 256] width 8 height 8
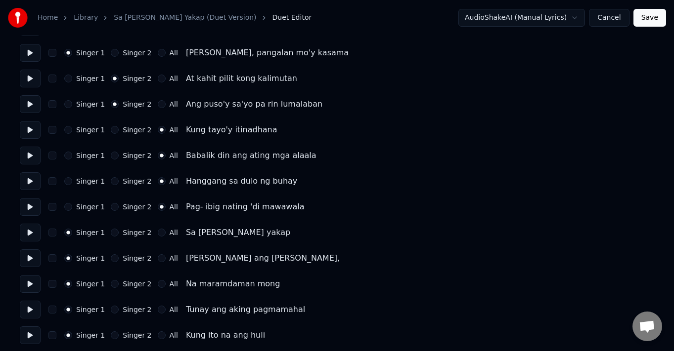
scroll to position [593, 0]
click at [158, 233] on button "All" at bounding box center [162, 232] width 8 height 8
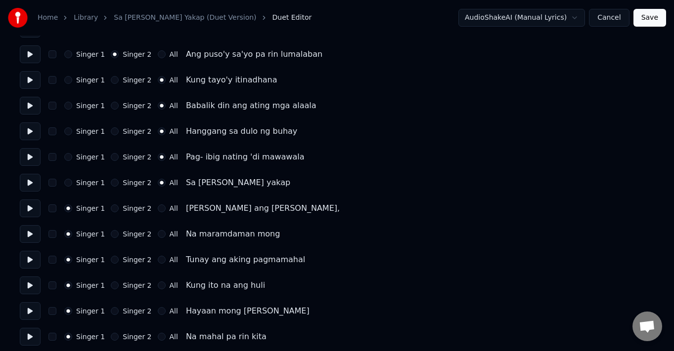
click at [158, 259] on button "All" at bounding box center [162, 260] width 8 height 8
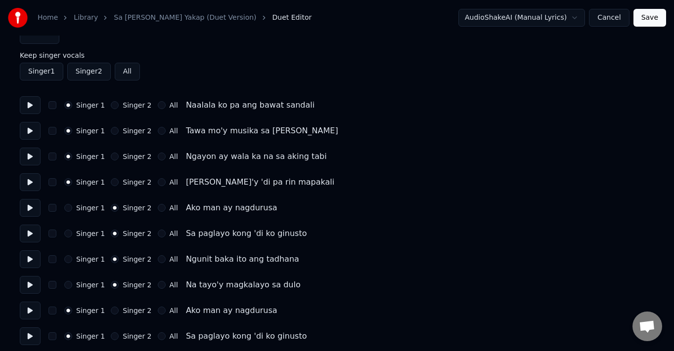
scroll to position [49, 0]
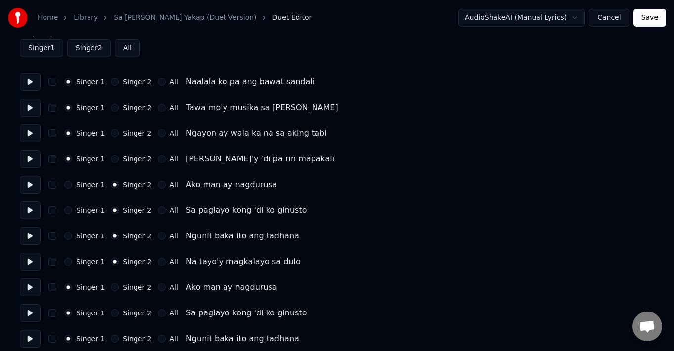
click at [497, 14] on button "Save" at bounding box center [649, 18] width 33 height 18
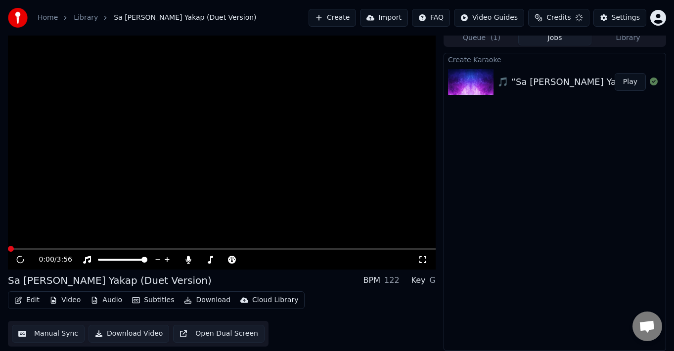
scroll to position [6, 0]
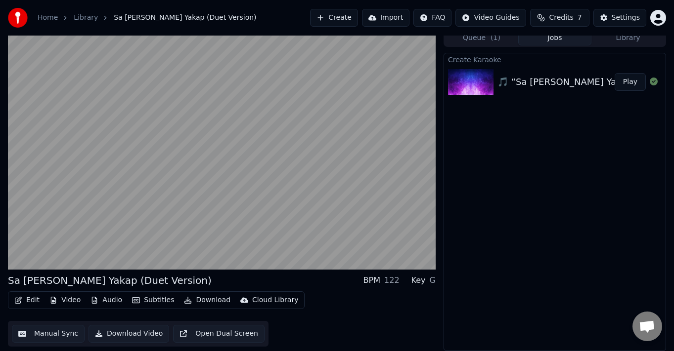
click at [240, 7] on div "Home Library Sa [PERSON_NAME] Yakap (Duet Version) Create Import FAQ Video Guid…" at bounding box center [337, 18] width 674 height 36
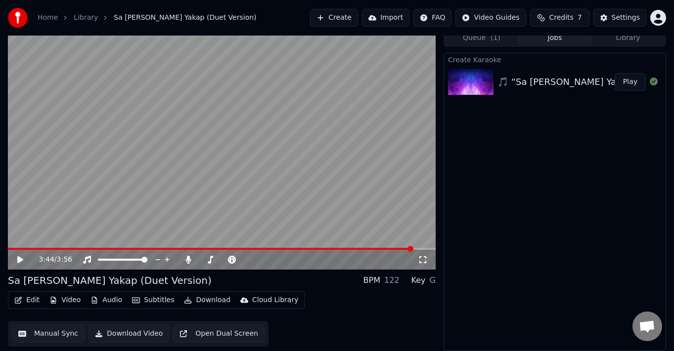
click at [497, 152] on div "Create Karaoke 🎵 “Sa [PERSON_NAME] Yakap (Duet Version)” Play" at bounding box center [554, 202] width 222 height 298
click at [32, 277] on button "Edit" at bounding box center [26, 301] width 33 height 14
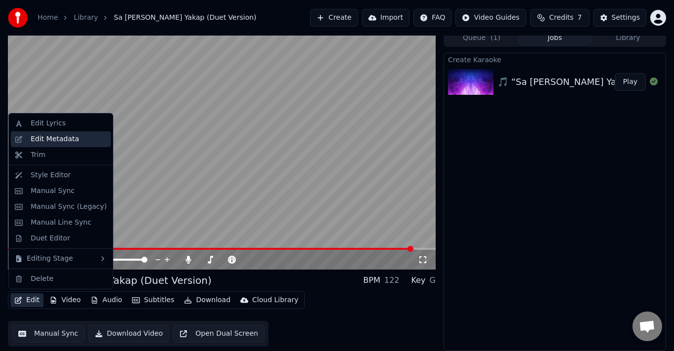
click at [52, 141] on div "Edit Metadata" at bounding box center [55, 139] width 48 height 10
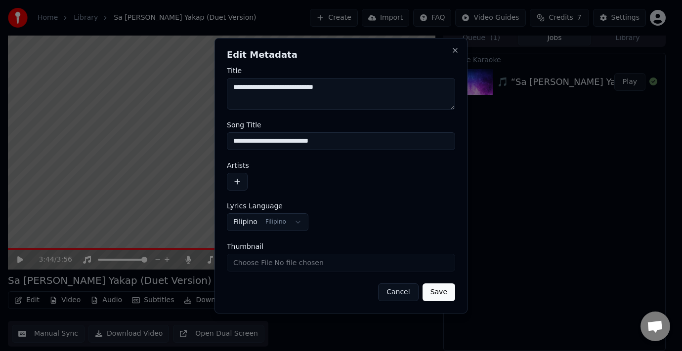
click at [399, 277] on button "Cancel" at bounding box center [398, 293] width 40 height 18
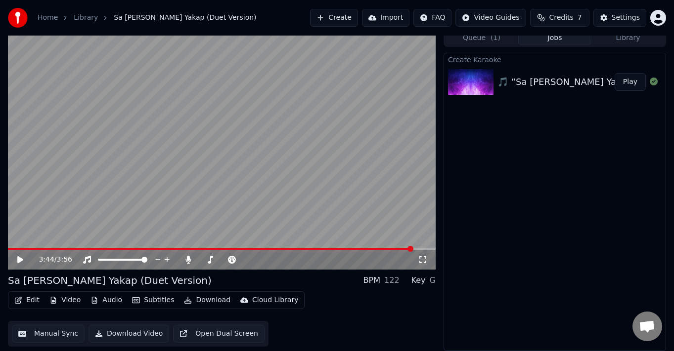
click at [16, 277] on icon "button" at bounding box center [18, 300] width 8 height 7
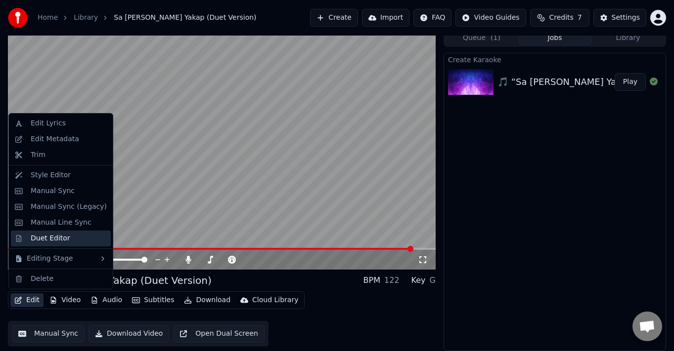
click at [32, 242] on div "Duet Editor" at bounding box center [51, 239] width 40 height 10
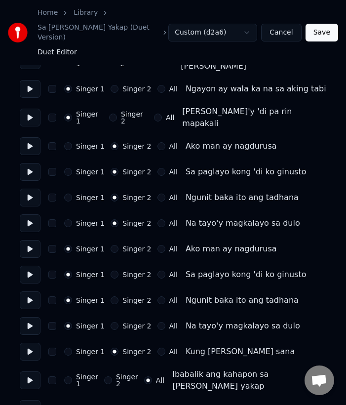
scroll to position [148, 0]
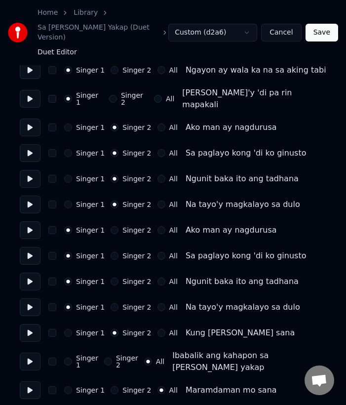
click at [158, 277] on button "All" at bounding box center [162, 333] width 8 height 8
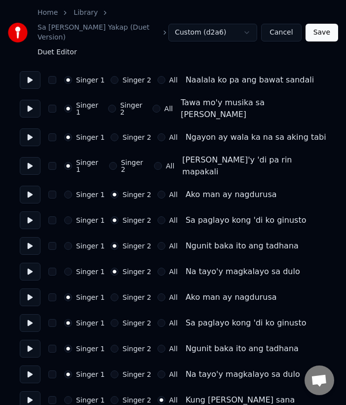
scroll to position [99, 0]
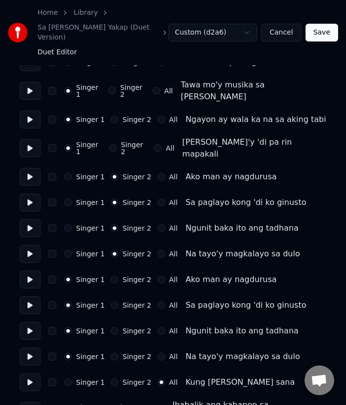
click at [111, 276] on button "Singer 2" at bounding box center [115, 280] width 8 height 8
click at [111, 277] on button "Singer 2" at bounding box center [115, 305] width 8 height 8
click at [113, 277] on button "Singer 2" at bounding box center [115, 331] width 8 height 8
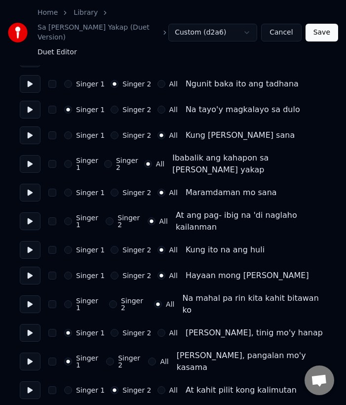
scroll to position [395, 0]
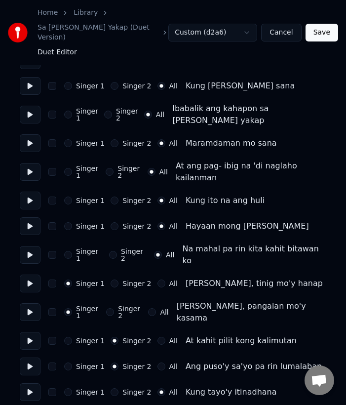
click at [68, 277] on button "Singer 1" at bounding box center [68, 392] width 8 height 8
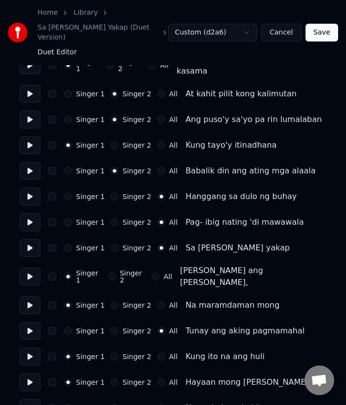
scroll to position [692, 0]
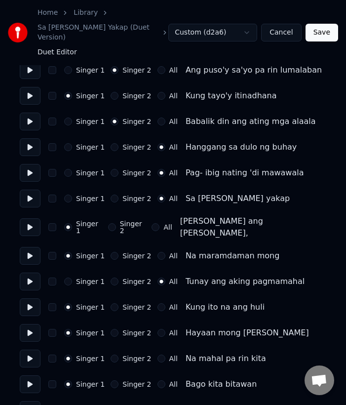
click at [158, 277] on button "All" at bounding box center [162, 307] width 8 height 8
click at [158, 277] on button "All" at bounding box center [162, 333] width 8 height 8
click at [158, 277] on button "All" at bounding box center [162, 359] width 8 height 8
click at [158, 277] on button "All" at bounding box center [162, 384] width 8 height 8
click at [158, 277] on button "All" at bounding box center [162, 410] width 8 height 8
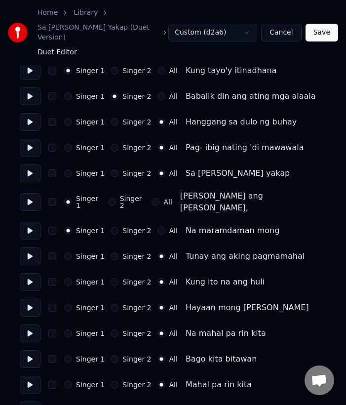
scroll to position [741, 0]
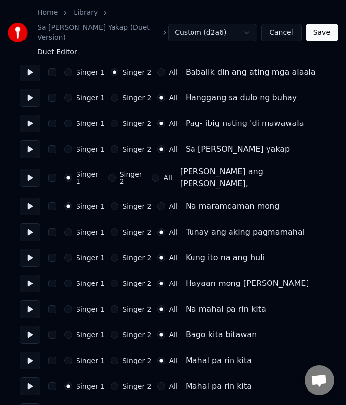
click at [158, 277] on button "All" at bounding box center [162, 386] width 8 height 8
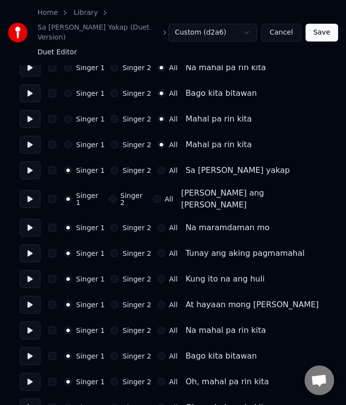
scroll to position [998, 0]
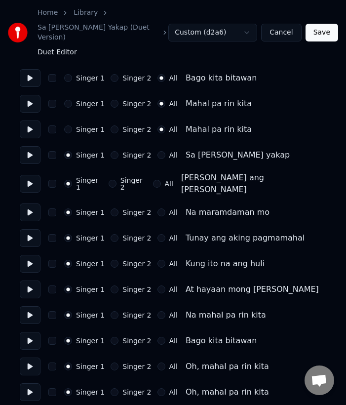
click at [158, 277] on button "All" at bounding box center [162, 392] width 8 height 8
click at [158, 277] on button "All" at bounding box center [162, 367] width 8 height 8
click at [158, 277] on button "All" at bounding box center [162, 341] width 8 height 8
click at [158, 277] on div "All" at bounding box center [168, 315] width 20 height 8
click at [158, 277] on button "All" at bounding box center [162, 315] width 8 height 8
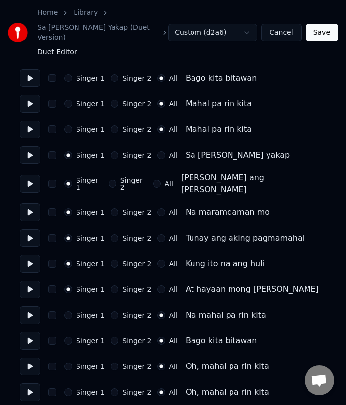
click at [158, 277] on button "All" at bounding box center [162, 290] width 8 height 8
click at [158, 260] on button "All" at bounding box center [162, 264] width 8 height 8
click at [158, 234] on button "All" at bounding box center [162, 238] width 8 height 8
click at [324, 26] on button "Save" at bounding box center [322, 33] width 33 height 18
